Goal: Information Seeking & Learning: Learn about a topic

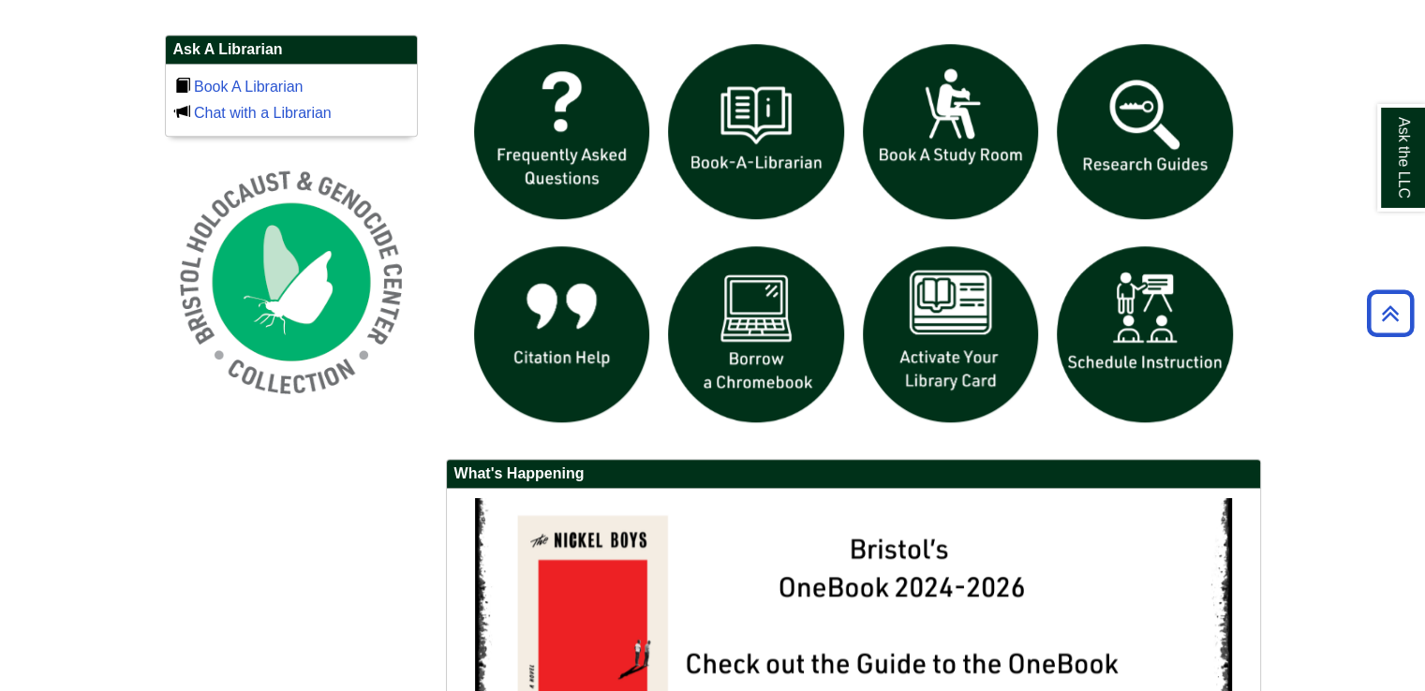
scroll to position [1302, 0]
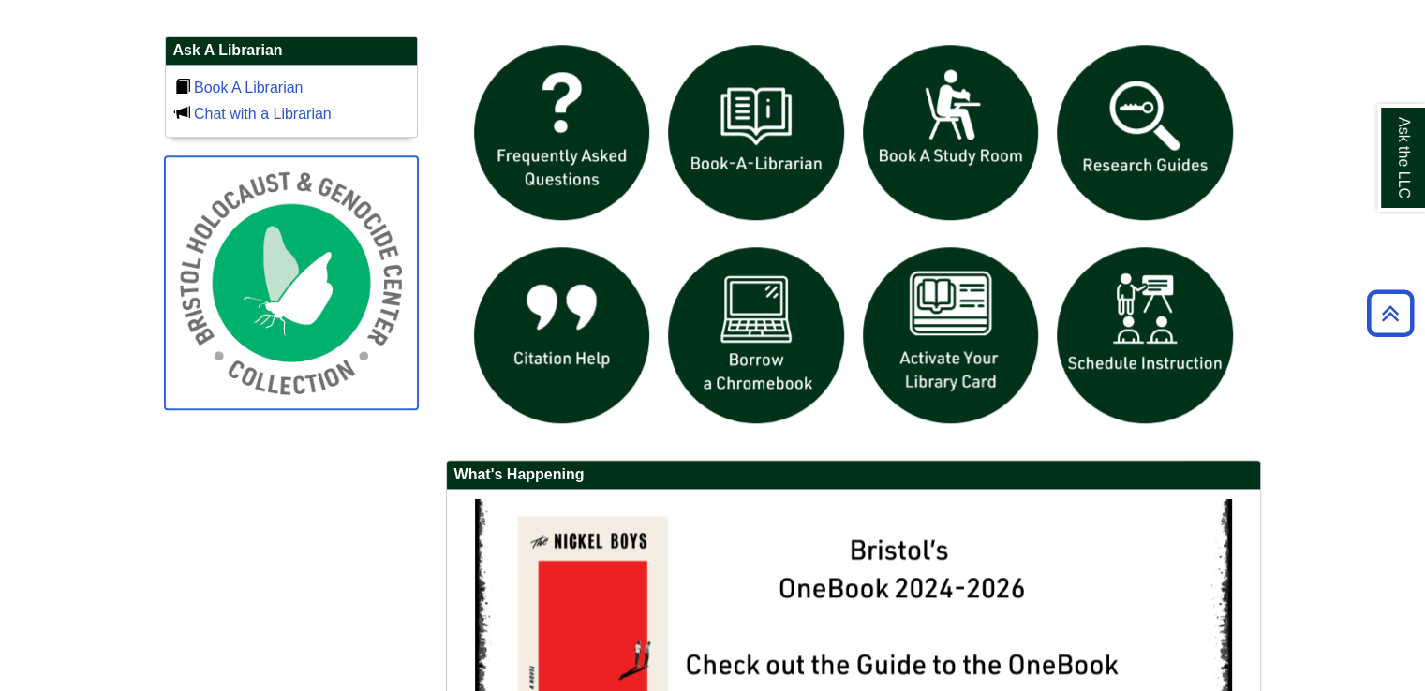
click at [276, 318] on img at bounding box center [291, 282] width 253 height 253
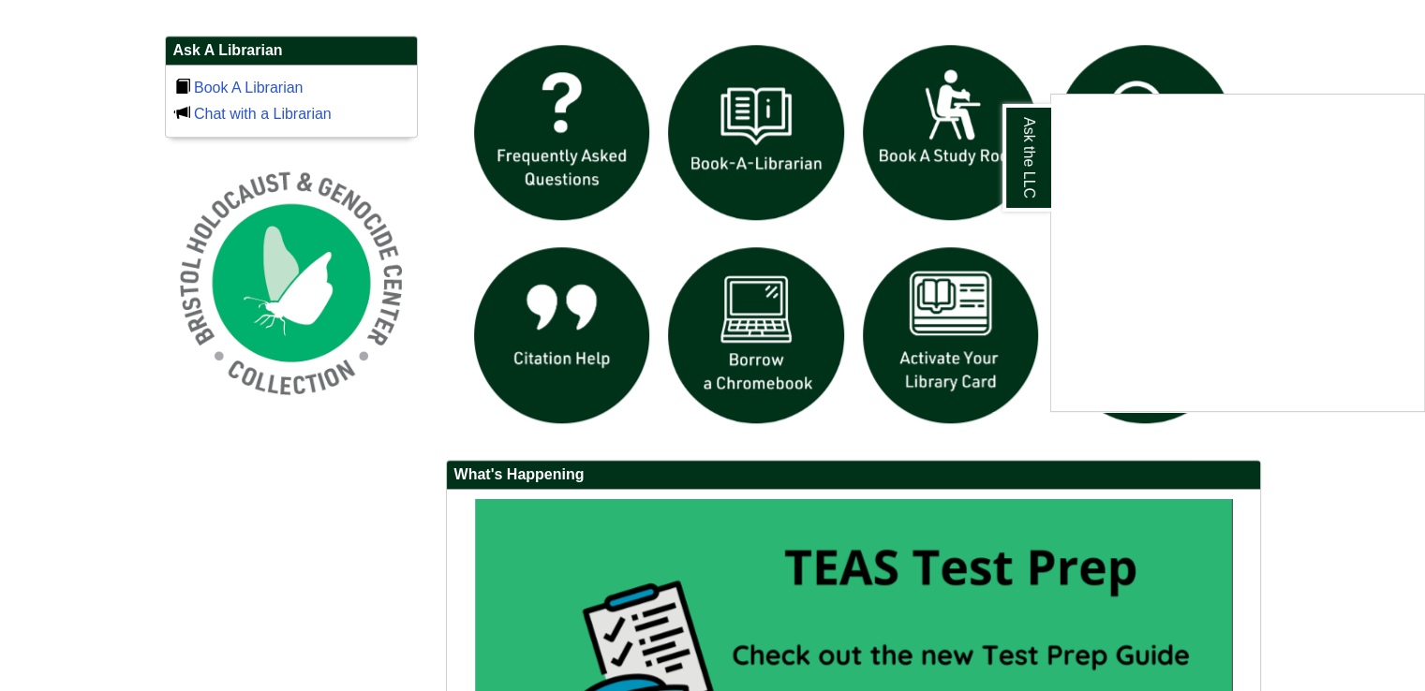
click at [697, 188] on div "Ask the LLC" at bounding box center [712, 345] width 1425 height 691
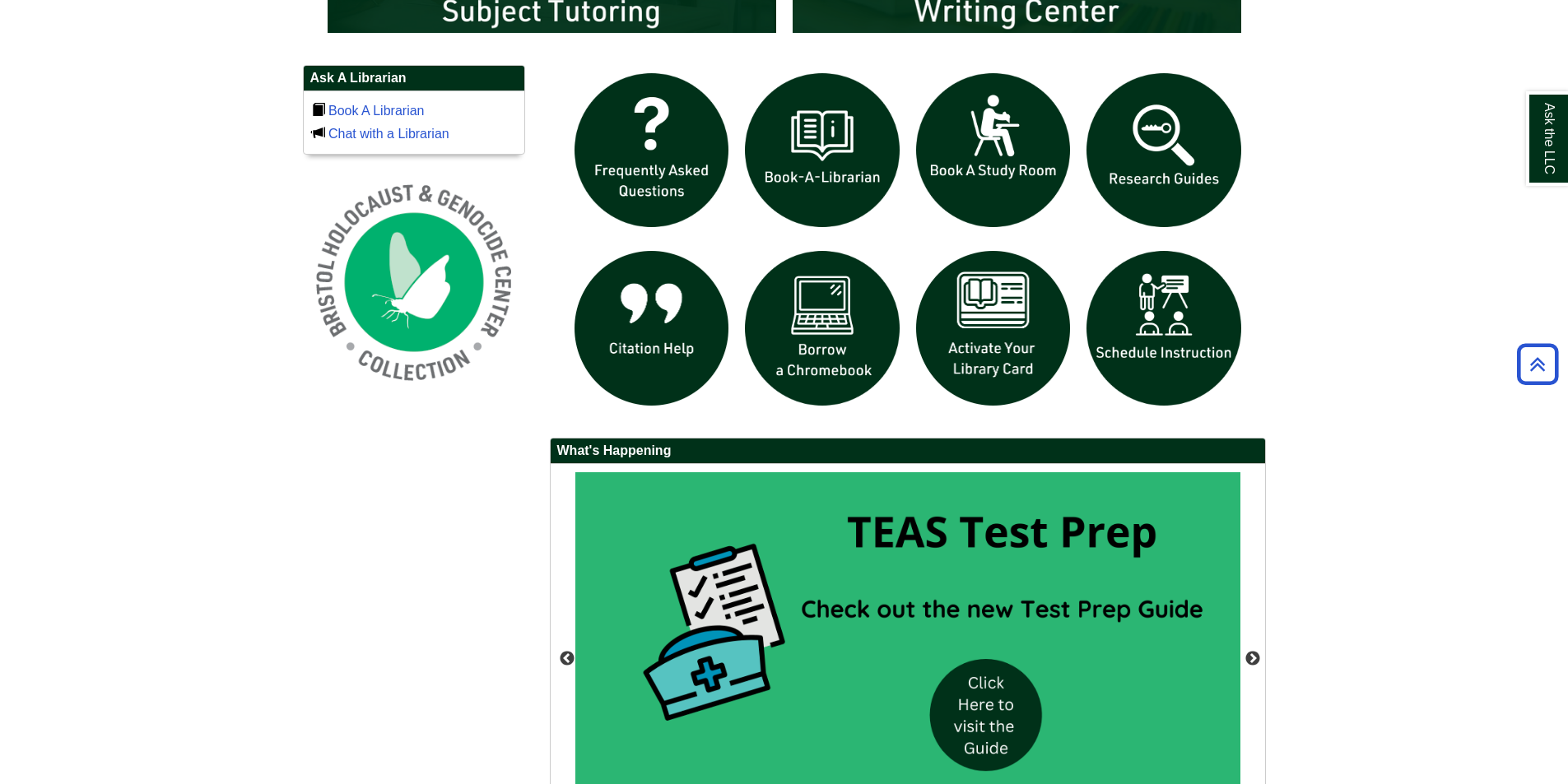
scroll to position [8, 8]
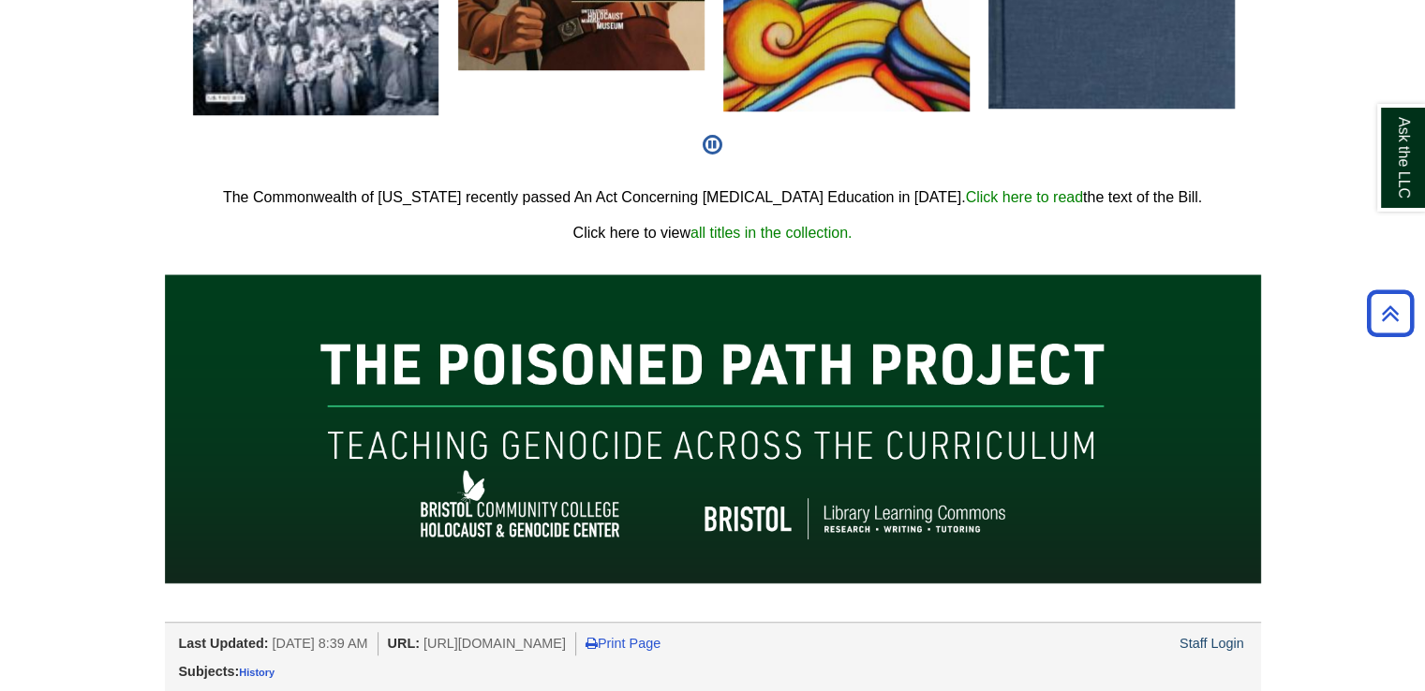
scroll to position [1210, 0]
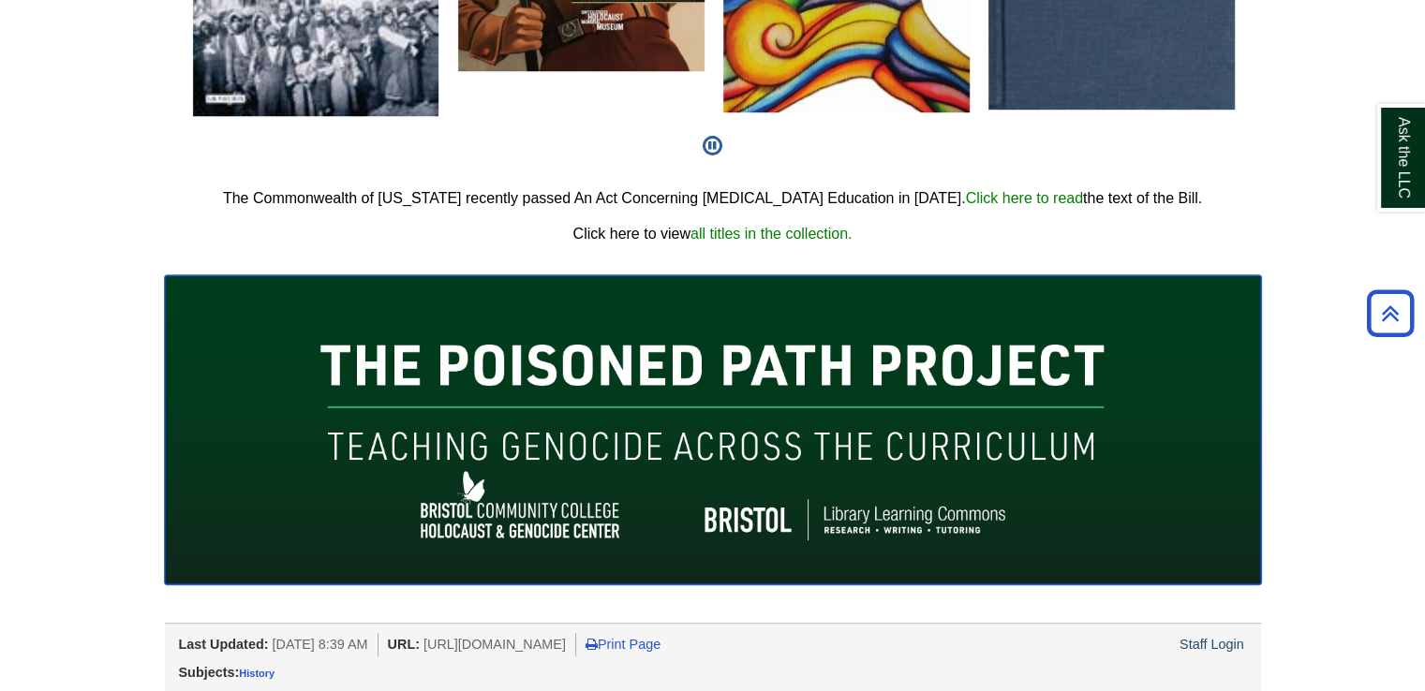
click at [688, 368] on img at bounding box center [713, 429] width 1096 height 309
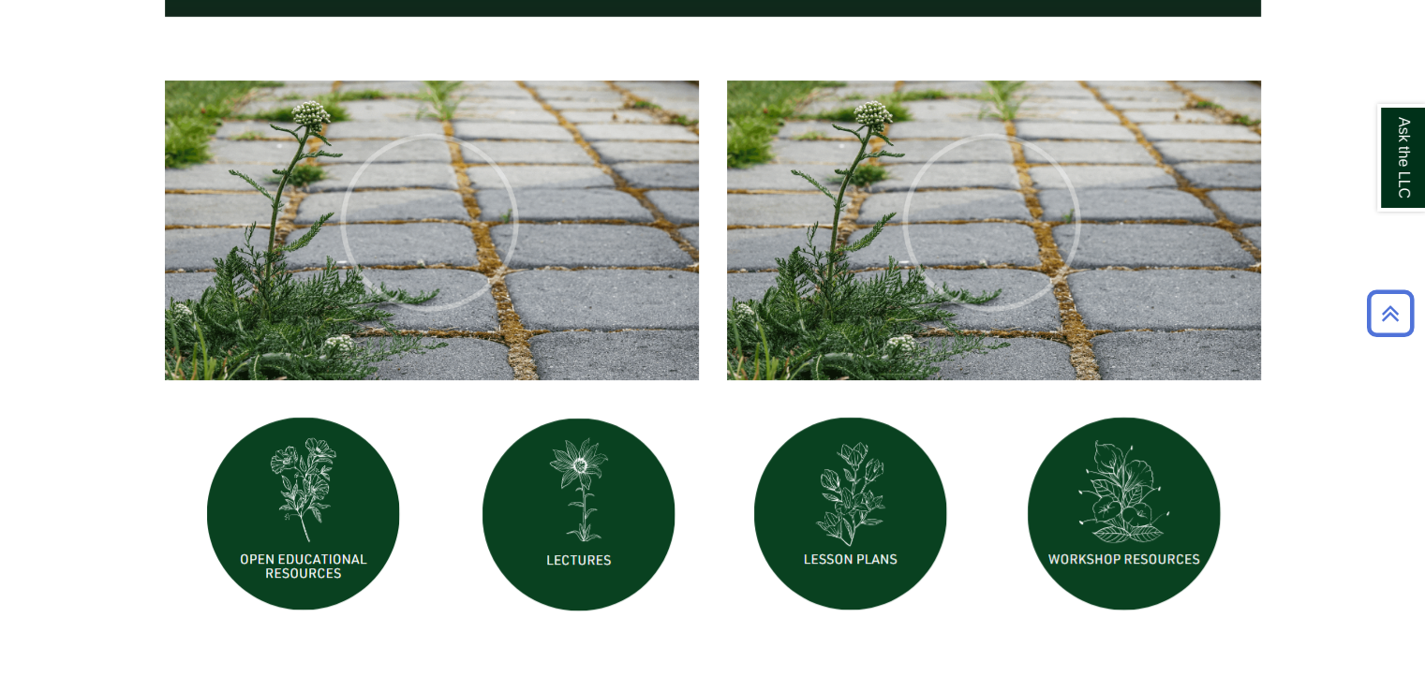
scroll to position [622, 0]
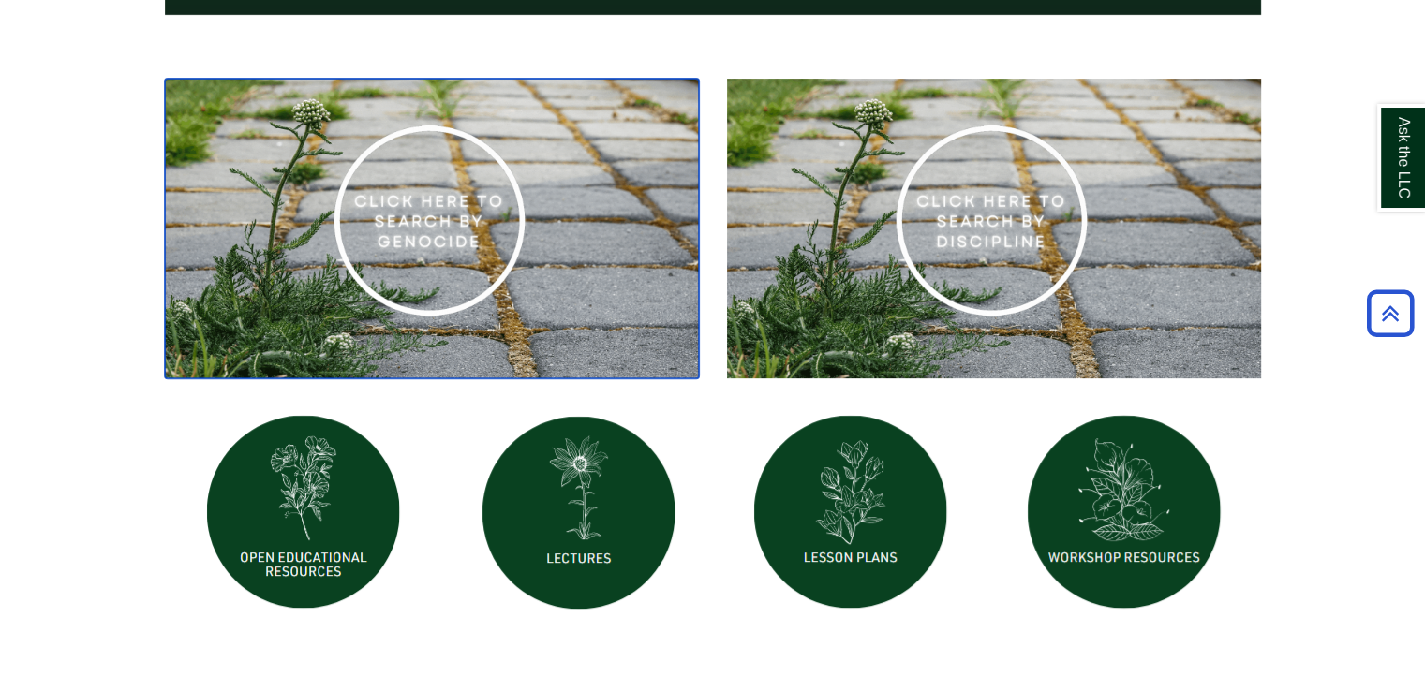
click at [412, 215] on img at bounding box center [432, 229] width 534 height 301
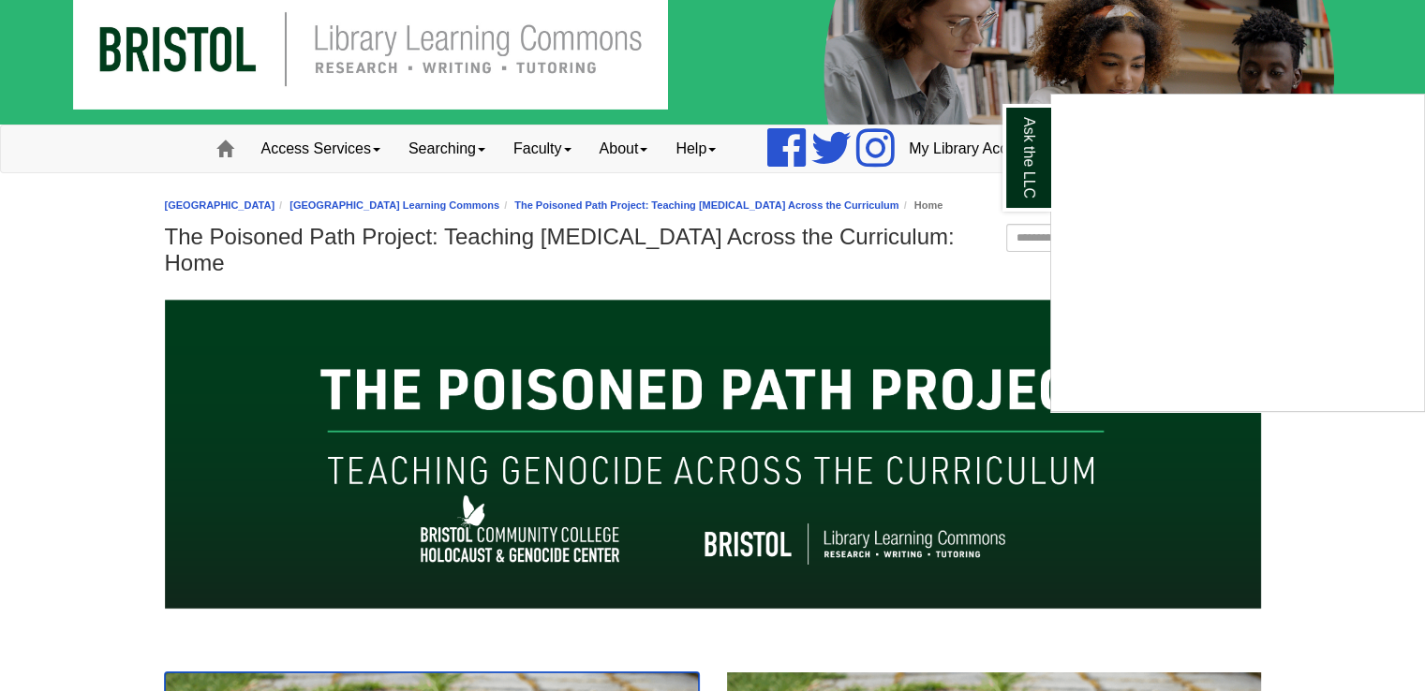
scroll to position [0, 0]
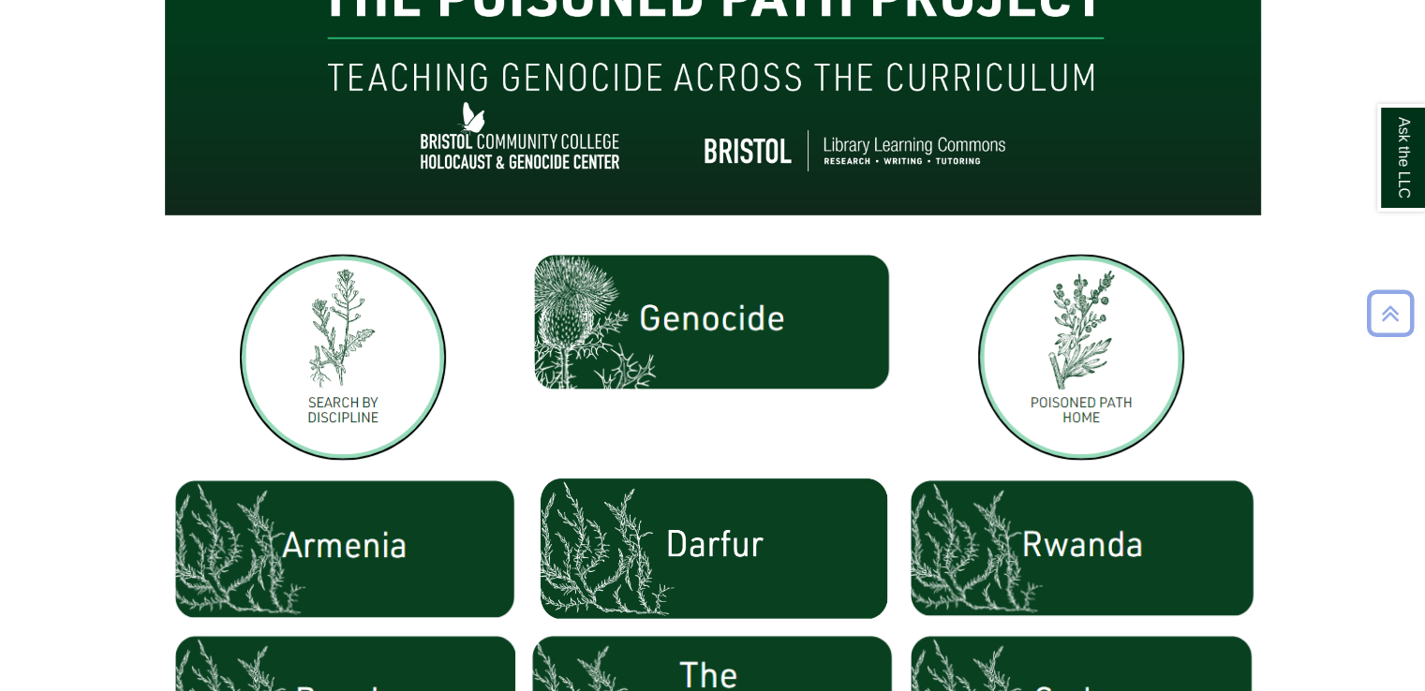
scroll to position [558, 0]
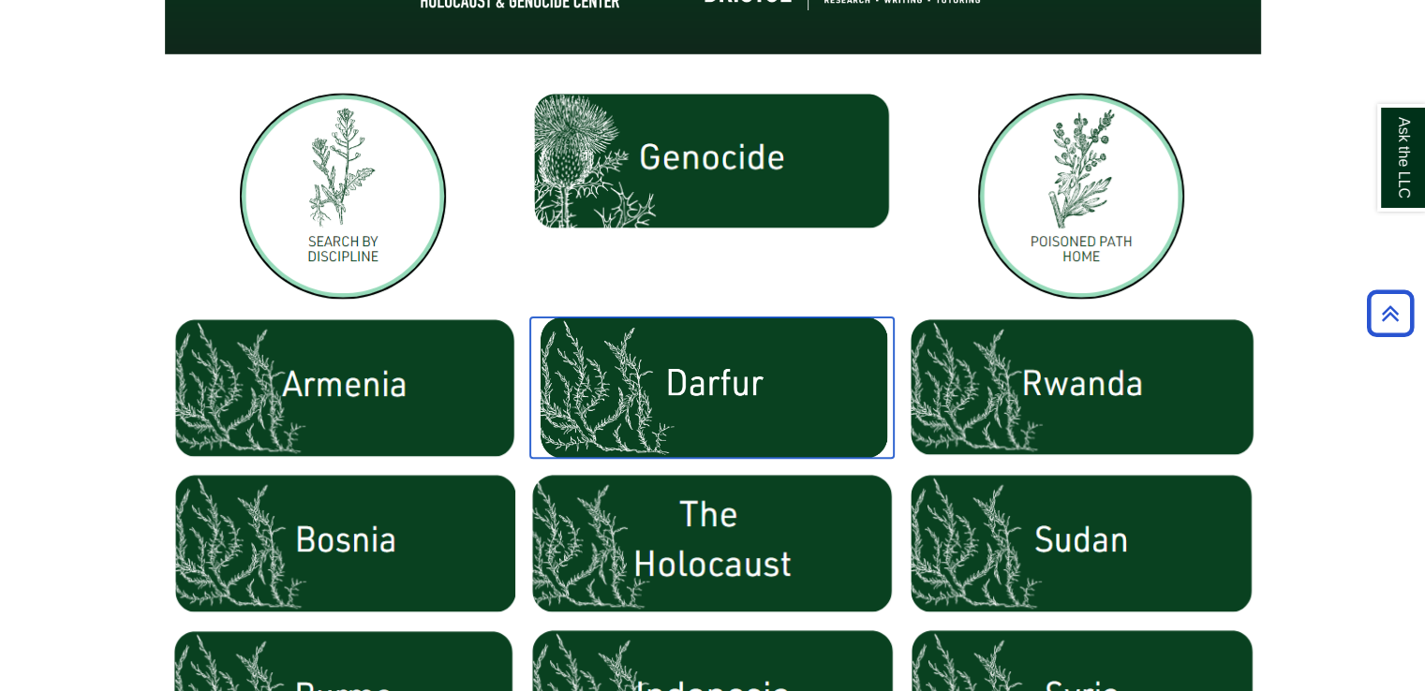
click at [704, 391] on img at bounding box center [711, 388] width 363 height 141
